Goal: Information Seeking & Learning: Learn about a topic

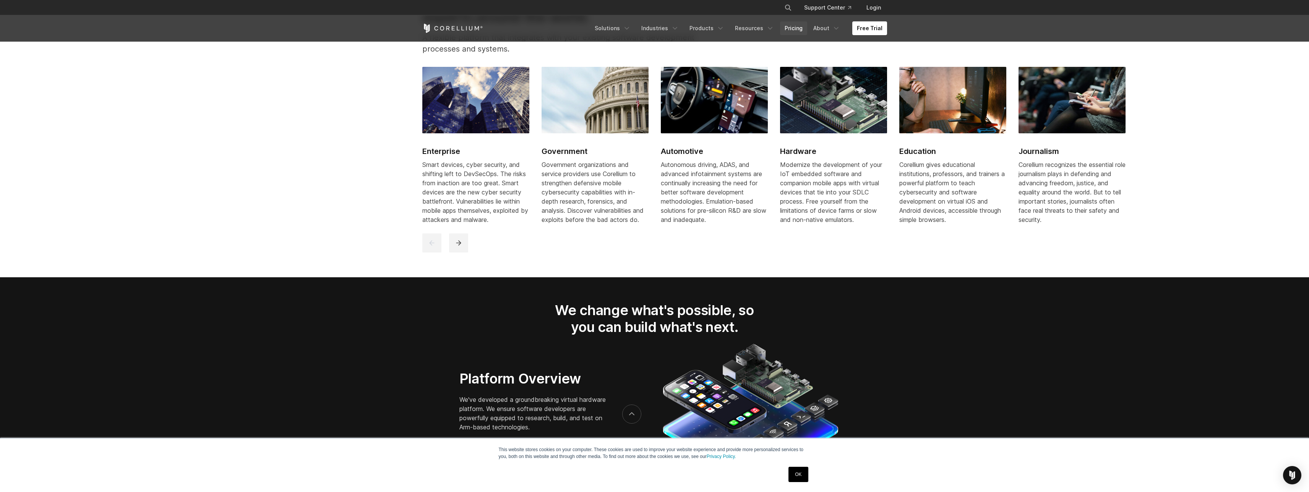
click at [798, 31] on link "Pricing" at bounding box center [793, 28] width 27 height 14
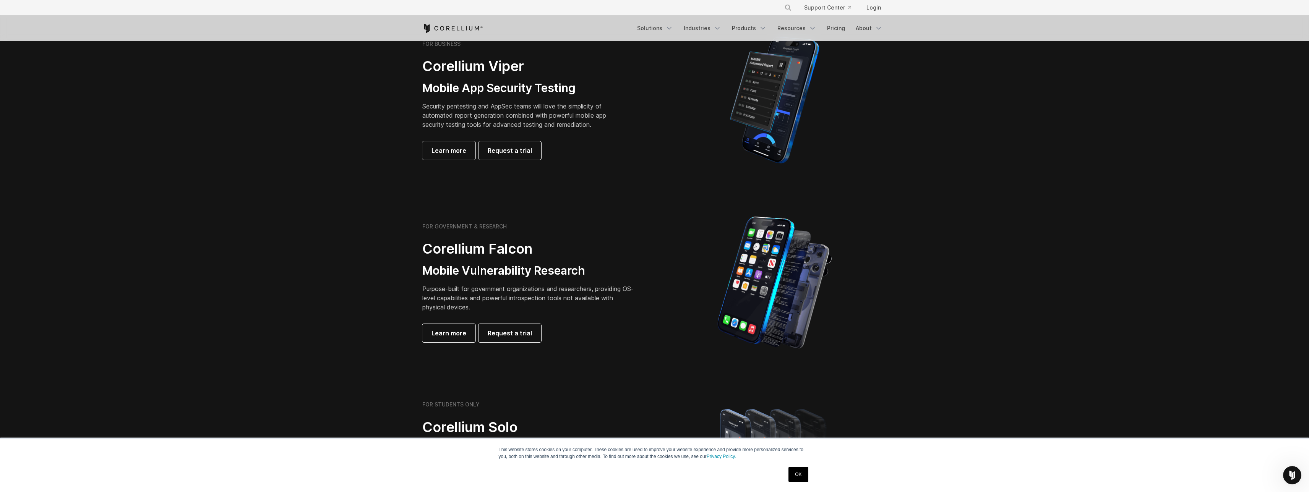
scroll to position [189, 0]
click at [798, 473] on link "OK" at bounding box center [797, 474] width 19 height 15
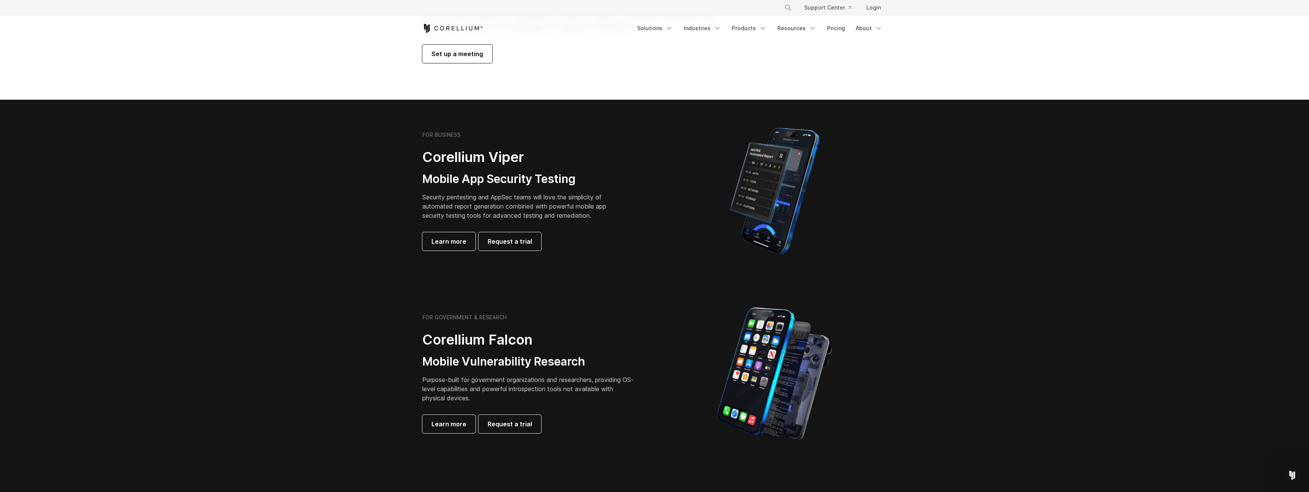
scroll to position [99, 0]
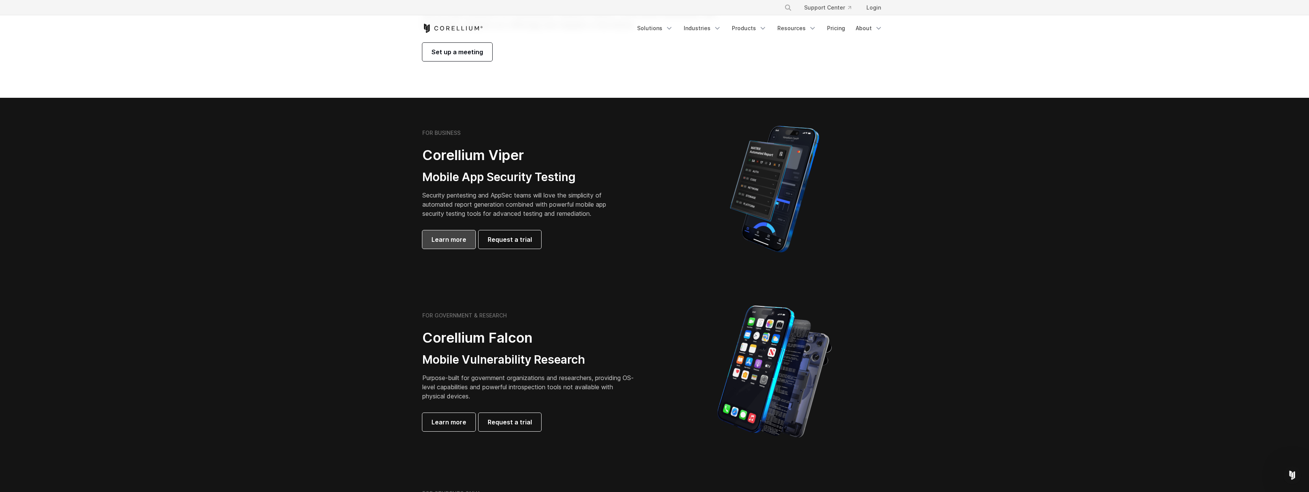
click at [444, 241] on span "Learn more" at bounding box center [448, 239] width 35 height 9
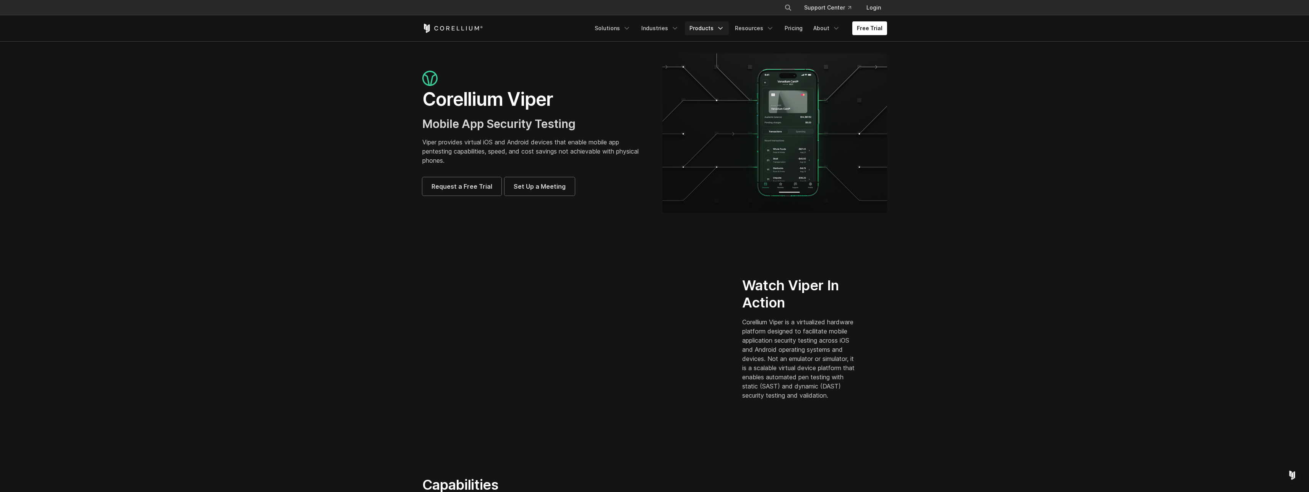
click at [718, 29] on link "Products" at bounding box center [707, 28] width 44 height 14
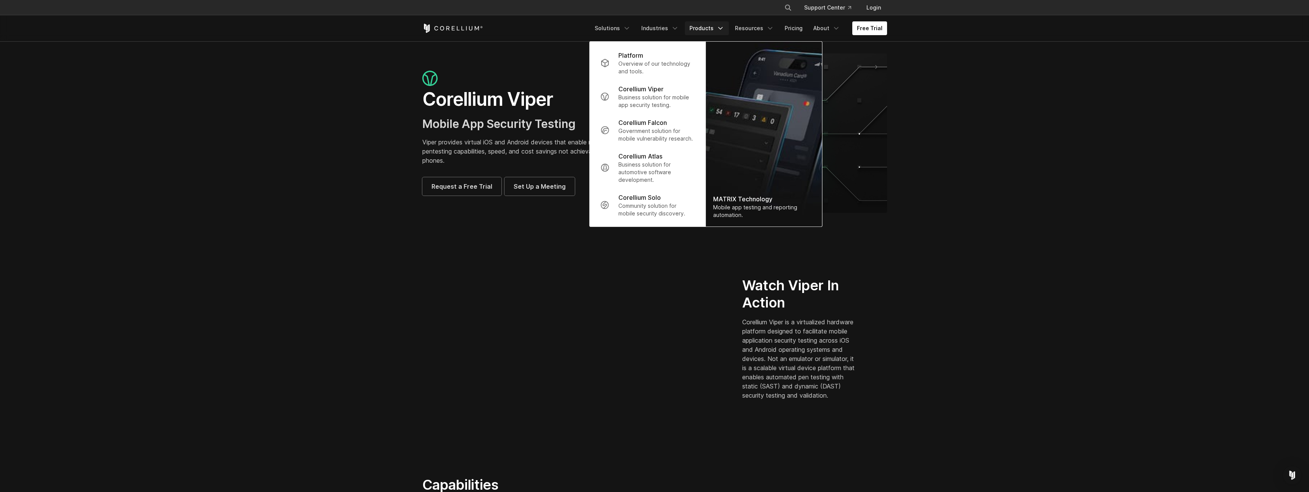
click at [300, 102] on section "Corellium Viper Mobile App Security Testing Viper provides virtual iOS and Andr…" at bounding box center [654, 136] width 1309 height 190
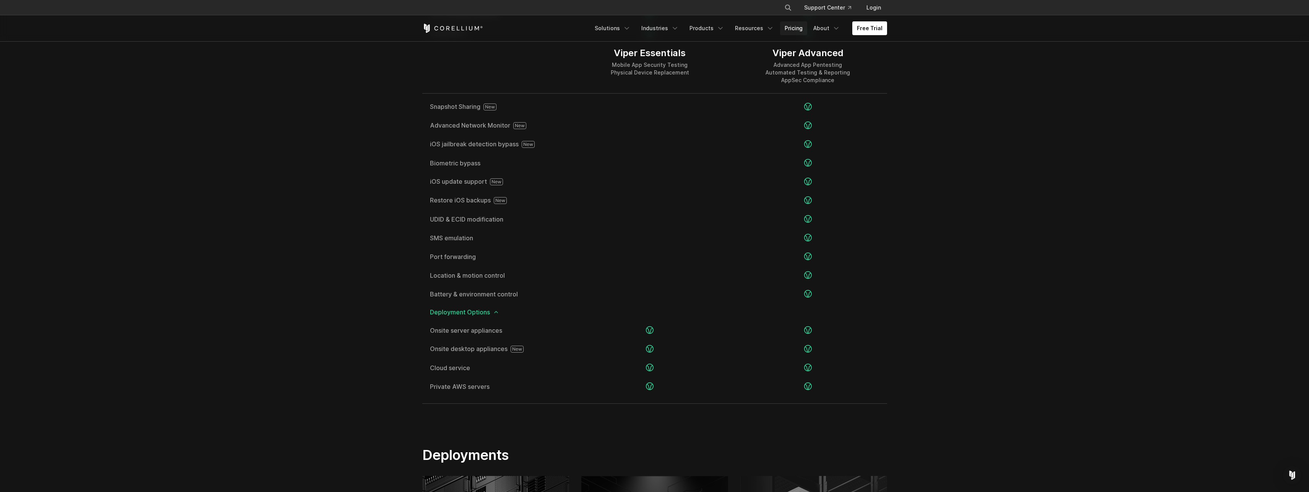
scroll to position [1344, 0]
click at [798, 29] on link "Pricing" at bounding box center [793, 28] width 27 height 14
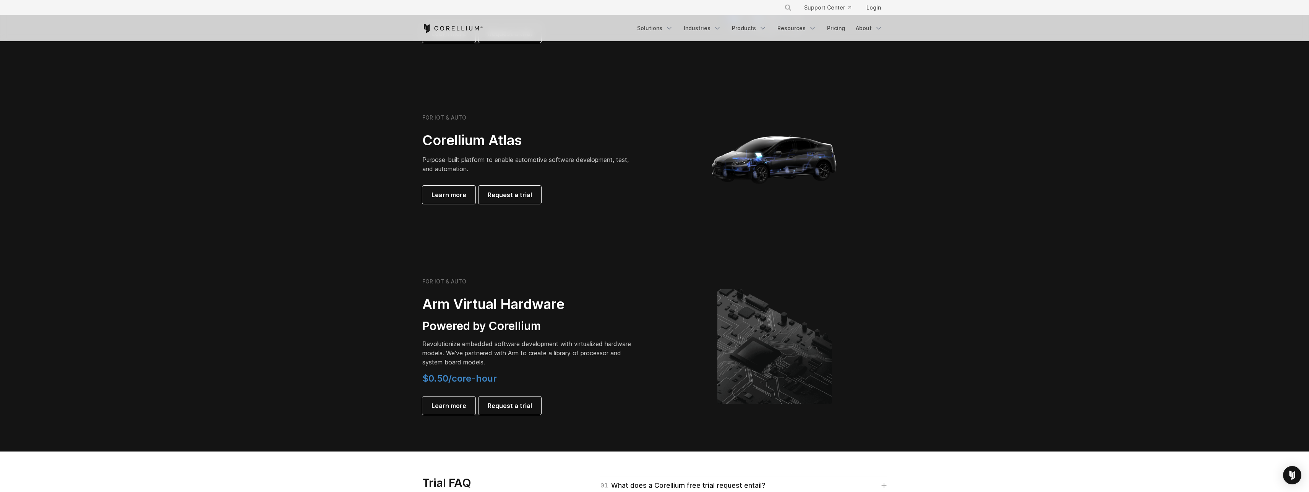
scroll to position [675, 0]
